Goal: Information Seeking & Learning: Learn about a topic

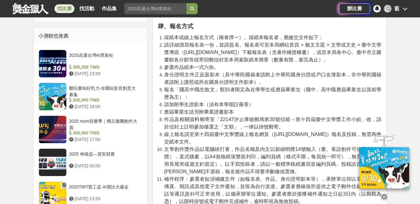
scroll to position [467, 0]
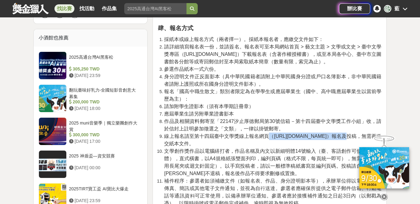
drag, startPoint x: 273, startPoint y: 135, endPoint x: 322, endPoint y: 136, distance: 49.2
click at [322, 136] on span "線上報名請至第十四屆臺中文學獎線上報名網頁（[URL][DOMAIN_NAME]）報名及投稿，無需再繳交紙本文件。" at bounding box center [272, 140] width 217 height 13
copy span "（[URL][DOMAIN_NAME]"
click at [293, 105] on li "請加附學生證影本（須有本學期註冊章）" at bounding box center [272, 106] width 217 height 7
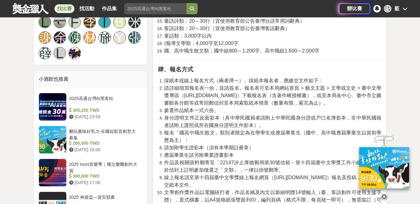
scroll to position [457, 0]
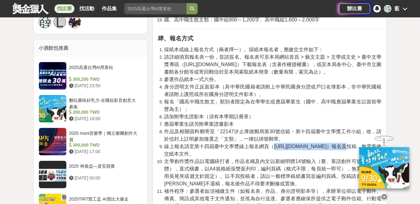
drag, startPoint x: 274, startPoint y: 147, endPoint x: 321, endPoint y: 149, distance: 47.6
click at [321, 149] on span "線上報名請至第十四屆臺中文學獎線上報名網頁（[URL][DOMAIN_NAME]）報名及投稿，無需再繳交紙本文件。" at bounding box center [272, 150] width 217 height 13
copy span "[URL][DOMAIN_NAME]"
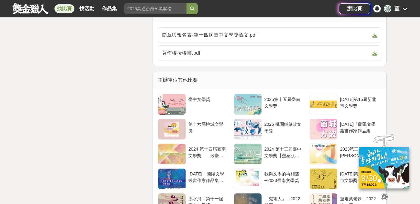
scroll to position [1390, 0]
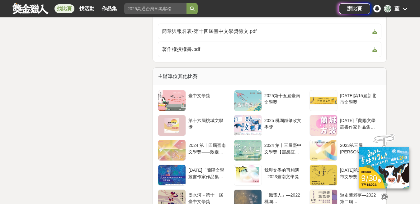
click at [394, 8] on div "藍" at bounding box center [396, 8] width 5 height 7
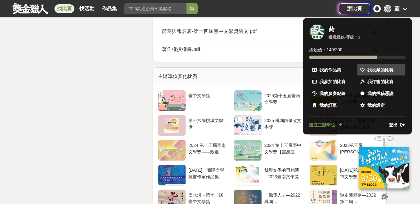
click at [371, 70] on span "我收藏的比賽" at bounding box center [380, 70] width 26 height 7
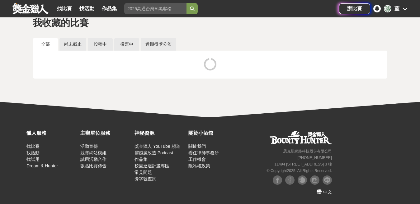
scroll to position [22, 0]
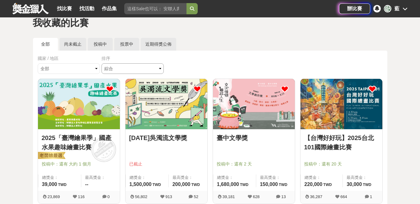
click at [150, 65] on select "綜合 熱門 獎金 截止 最新" at bounding box center [132, 68] width 62 height 11
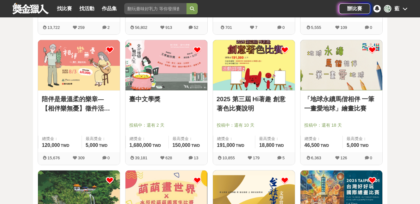
scroll to position [334, 0]
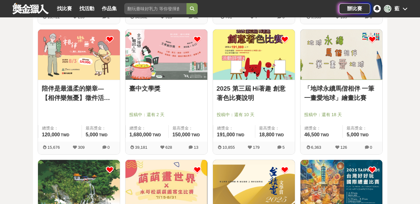
click at [265, 64] on img at bounding box center [254, 55] width 82 height 50
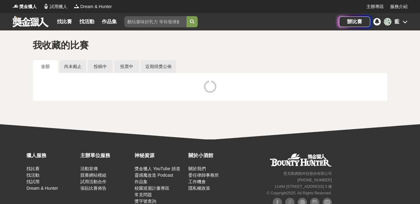
scroll to position [22, 0]
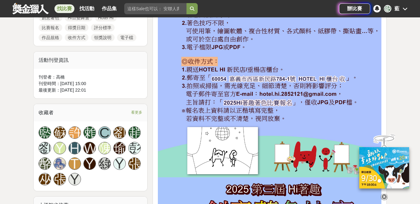
scroll to position [342, 0]
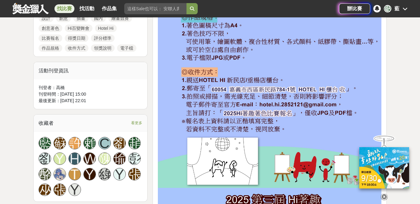
click at [399, 7] on div "藍" at bounding box center [396, 8] width 5 height 7
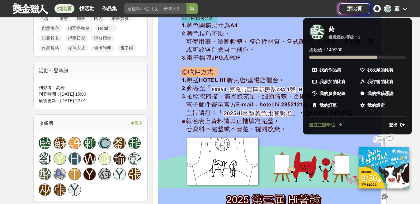
click at [393, 124] on span "登出" at bounding box center [393, 125] width 9 height 7
